Goal: Transaction & Acquisition: Purchase product/service

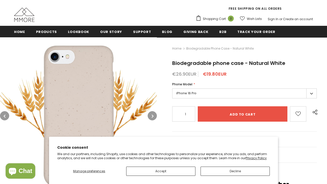
scroll to position [44, 0]
click at [220, 173] on button "Decline" at bounding box center [235, 171] width 69 height 9
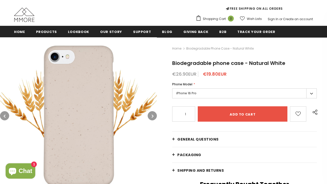
click at [152, 114] on icon "button" at bounding box center [153, 115] width 2 height 5
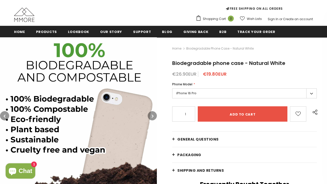
click at [152, 115] on icon "button" at bounding box center [153, 115] width 2 height 5
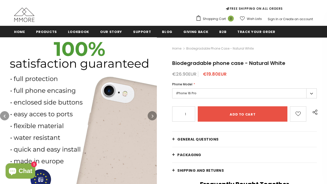
click at [152, 115] on icon "button" at bounding box center [153, 115] width 2 height 5
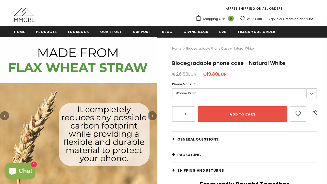
click at [153, 115] on icon "button" at bounding box center [153, 115] width 2 height 5
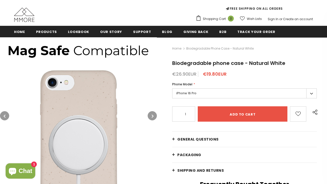
click at [153, 115] on icon "button" at bounding box center [153, 115] width 2 height 5
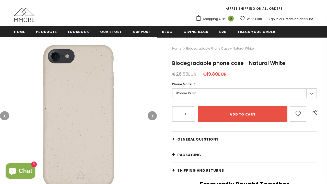
click at [153, 115] on icon "button" at bounding box center [153, 115] width 2 height 5
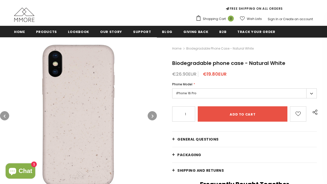
click at [153, 115] on icon "button" at bounding box center [153, 115] width 2 height 5
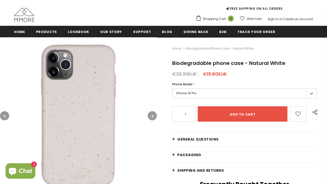
click at [192, 98] on label "iPhone 16 Pro" at bounding box center [244, 93] width 145 height 10
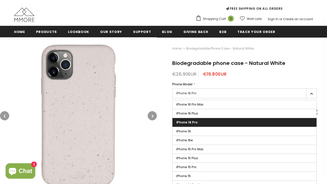
click at [191, 121] on span "iPhone 16 Pro" at bounding box center [186, 122] width 21 height 4
click at [0, 0] on input "iPhone 16 Pro" at bounding box center [0, 0] width 0 height 0
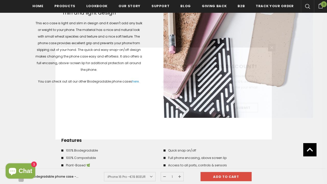
scroll to position [741, 0]
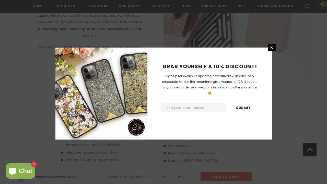
click at [268, 52] on div "GRAB YOURSELF A 10% DISCOUNT! Sign Up for exclusive updates, new arrivals & ins…" at bounding box center [209, 94] width 124 height 92
click at [269, 49] on icon at bounding box center [271, 47] width 4 height 4
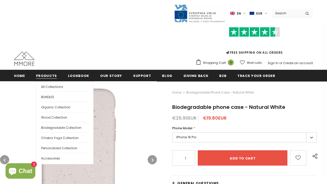
scroll to position [0, 0]
click at [53, 109] on link "Organic Collection" at bounding box center [64, 107] width 47 height 10
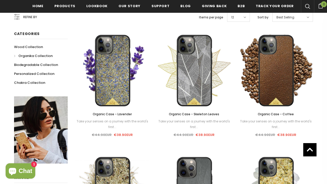
scroll to position [225, 0]
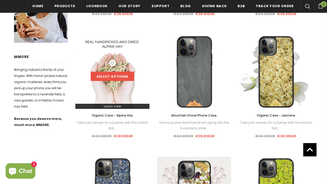
click at [111, 79] on link "Select options" at bounding box center [112, 76] width 43 height 9
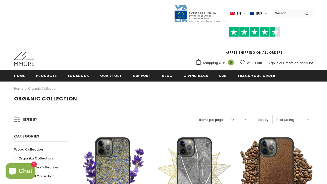
scroll to position [41, 0]
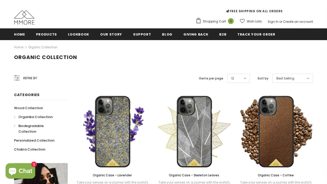
click at [25, 125] on span "Biodegradable Collection" at bounding box center [30, 128] width 25 height 10
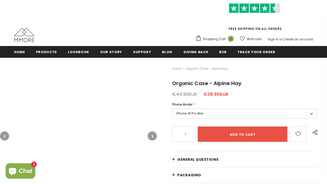
scroll to position [68, 0]
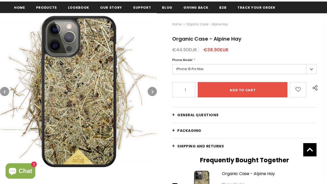
click at [153, 92] on icon "button" at bounding box center [153, 91] width 2 height 5
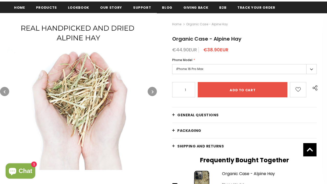
click at [153, 92] on icon "button" at bounding box center [153, 91] width 2 height 5
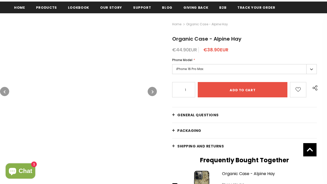
click at [154, 92] on icon "button" at bounding box center [153, 91] width 2 height 5
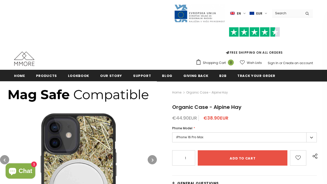
scroll to position [0, 0]
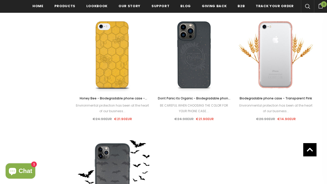
scroll to position [701, 0]
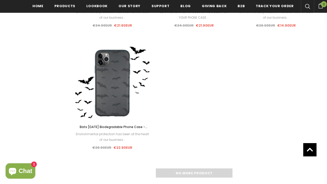
click at [192, 173] on div "No more product" at bounding box center [194, 172] width 238 height 9
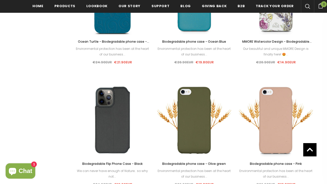
scroll to position [426, 0]
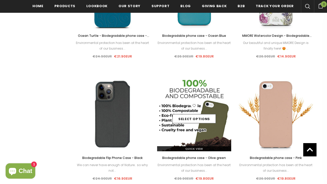
click at [191, 110] on link at bounding box center [194, 106] width 7 height 8
click at [184, 119] on link "Select options" at bounding box center [193, 118] width 43 height 9
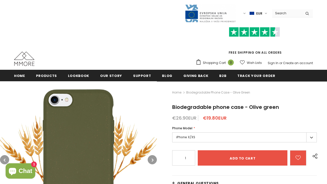
scroll to position [47, 0]
